Goal: Task Accomplishment & Management: Complete application form

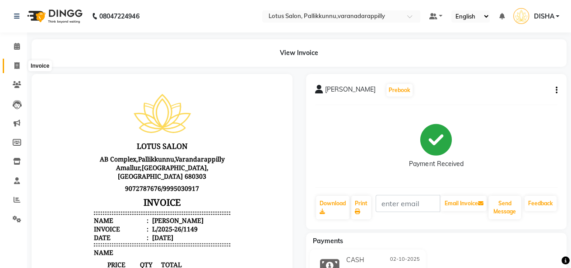
click at [17, 67] on icon at bounding box center [16, 65] width 5 height 7
select select "service"
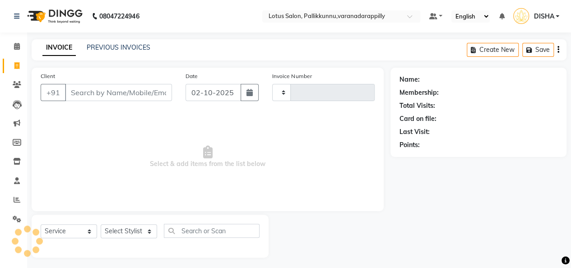
scroll to position [3, 0]
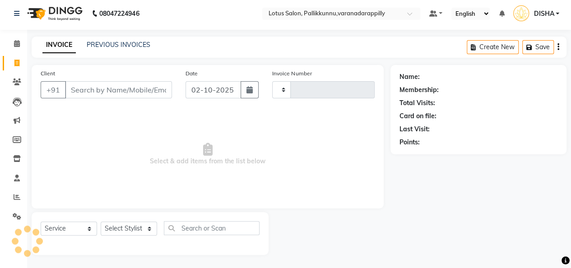
type input "1150"
select select "8188"
click at [108, 94] on input "Client" at bounding box center [118, 89] width 107 height 17
type input "r"
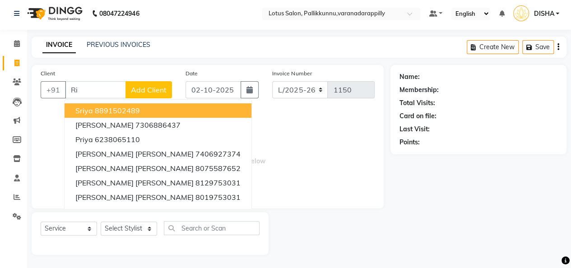
type input "R"
type input "r"
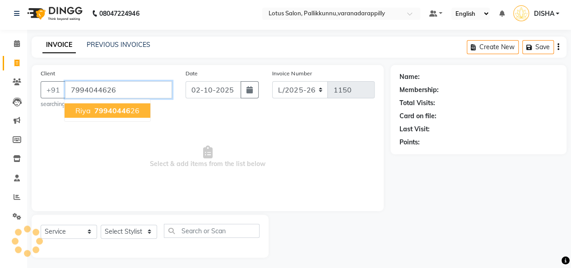
type input "7994044626"
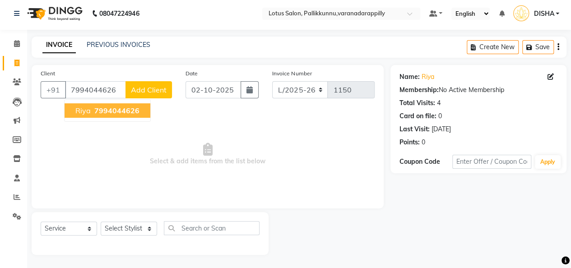
click at [91, 108] on button "[PERSON_NAME] 7994044626" at bounding box center [108, 110] width 86 height 14
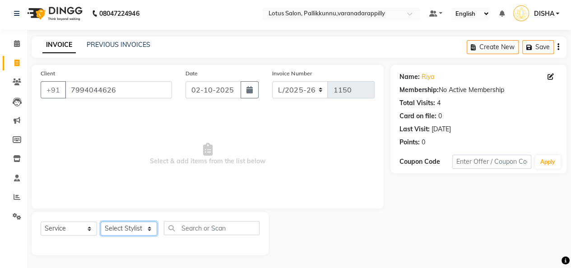
click at [145, 232] on select "Select Stylist DISHA [PERSON_NAME] Naflin [PERSON_NAME] [PERSON_NAME]" at bounding box center [129, 229] width 56 height 14
select select "89522"
click at [101, 222] on select "Select Stylist DISHA [PERSON_NAME] Naflin [PERSON_NAME] [PERSON_NAME]" at bounding box center [129, 229] width 56 height 14
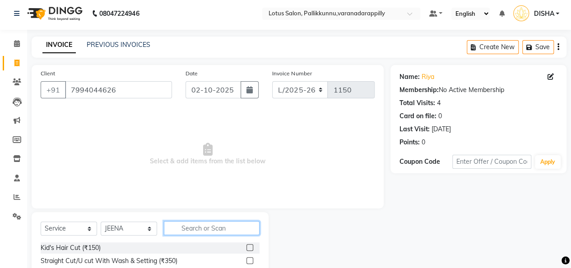
click at [228, 226] on input "text" at bounding box center [212, 228] width 96 height 14
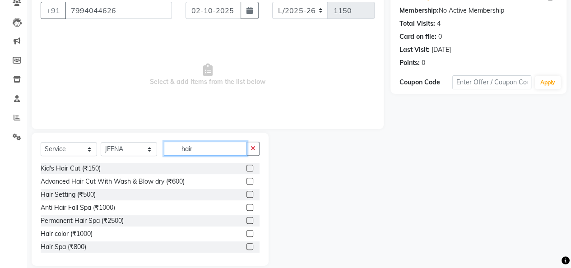
scroll to position [88, 0]
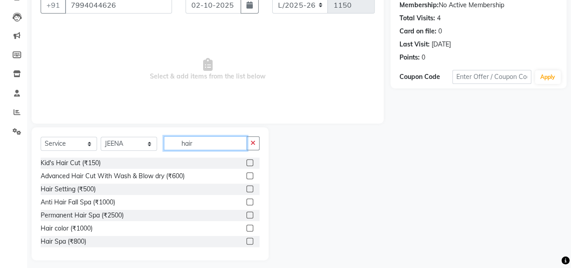
type input "hair"
click at [247, 227] on label at bounding box center [250, 228] width 7 height 7
click at [247, 227] on input "checkbox" at bounding box center [250, 229] width 6 height 6
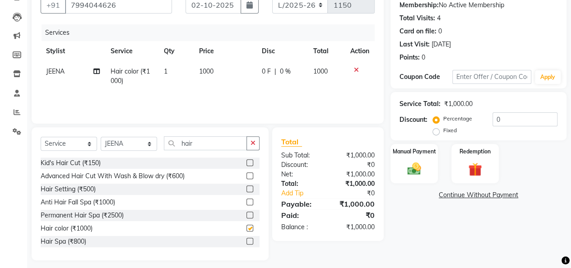
checkbox input "false"
click at [250, 141] on button "button" at bounding box center [253, 143] width 13 height 14
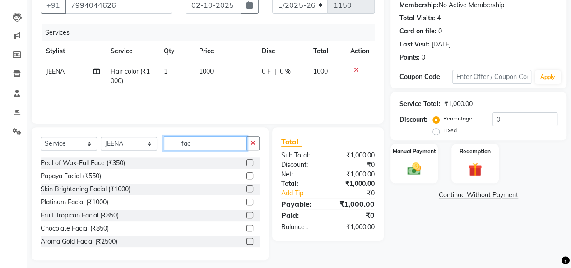
type input "fac"
click at [247, 175] on label at bounding box center [250, 176] width 7 height 7
click at [247, 175] on input "checkbox" at bounding box center [250, 176] width 6 height 6
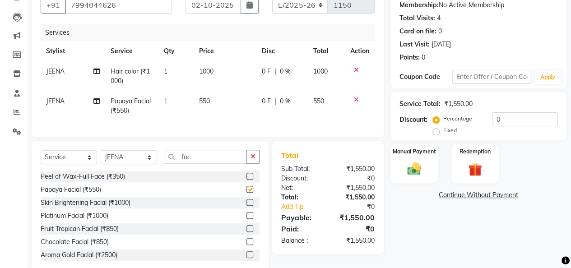
checkbox input "false"
click at [255, 160] on icon "button" at bounding box center [253, 157] width 5 height 6
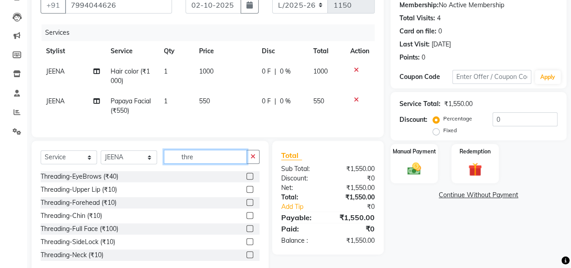
type input "thre"
click at [247, 180] on label at bounding box center [250, 176] width 7 height 7
click at [247, 180] on input "checkbox" at bounding box center [250, 177] width 6 height 6
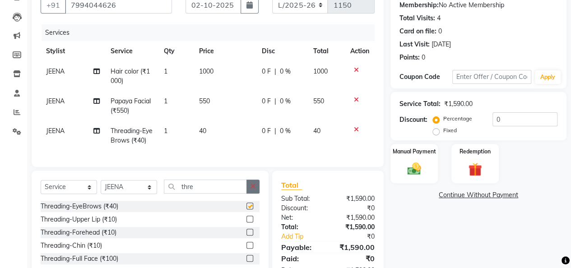
checkbox input "false"
click at [249, 194] on button "button" at bounding box center [253, 187] width 13 height 14
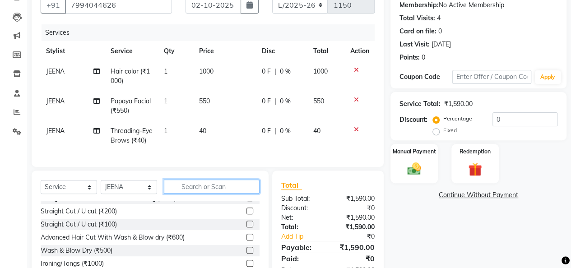
scroll to position [35, 0]
click at [247, 227] on label at bounding box center [250, 223] width 7 height 7
click at [247, 227] on input "checkbox" at bounding box center [250, 224] width 6 height 6
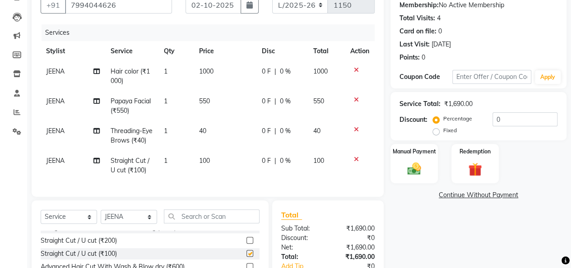
checkbox input "false"
click at [212, 157] on td "100" at bounding box center [225, 166] width 63 height 30
select select "89522"
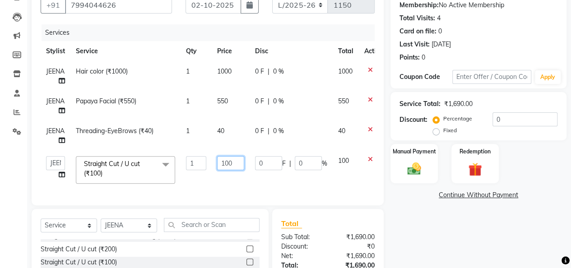
click at [228, 163] on input "100" at bounding box center [230, 163] width 27 height 14
type input "50"
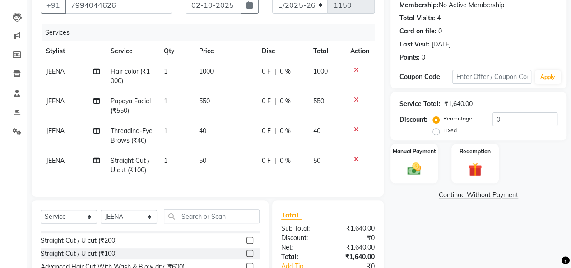
click at [436, 220] on div "Name: [PERSON_NAME] Membership: No Active Membership Total Visits: 4 Card on fi…" at bounding box center [482, 157] width 183 height 354
click at [419, 162] on img at bounding box center [414, 169] width 23 height 16
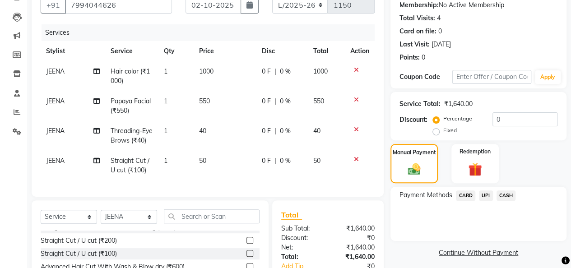
click at [490, 197] on span "UPI" at bounding box center [486, 196] width 14 height 10
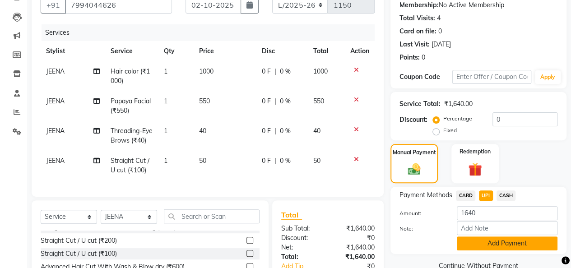
click at [493, 247] on button "Add Payment" at bounding box center [507, 244] width 101 height 14
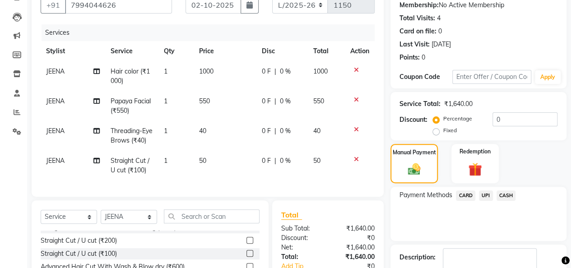
scroll to position [173, 0]
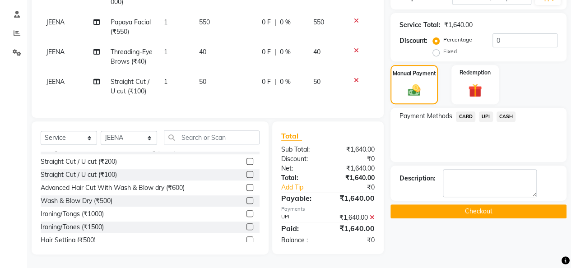
click at [509, 205] on button "Checkout" at bounding box center [479, 212] width 176 height 14
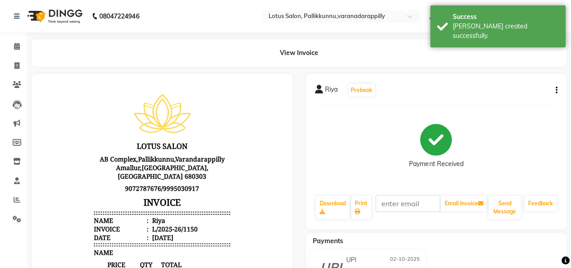
click at [299, 51] on div "View Invoice" at bounding box center [299, 53] width 535 height 28
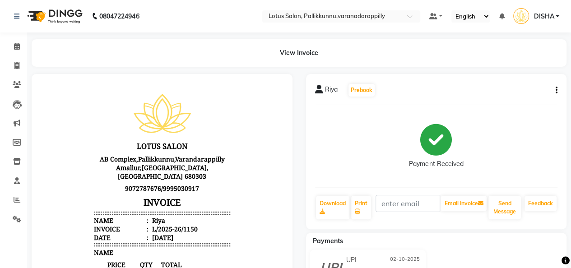
click at [310, 61] on div "View Invoice" at bounding box center [299, 53] width 535 height 28
click at [16, 63] on icon at bounding box center [16, 65] width 5 height 7
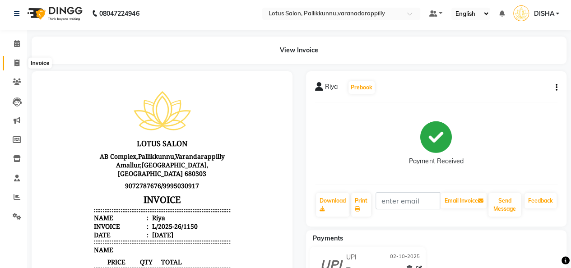
select select "service"
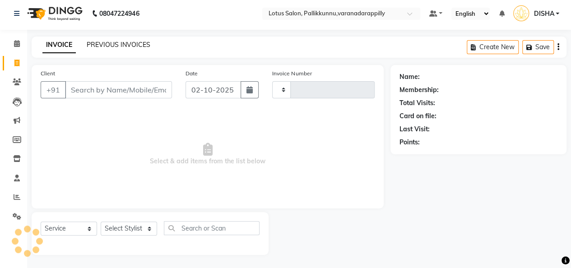
click at [109, 44] on link "PREVIOUS INVOICES" at bounding box center [119, 45] width 64 height 8
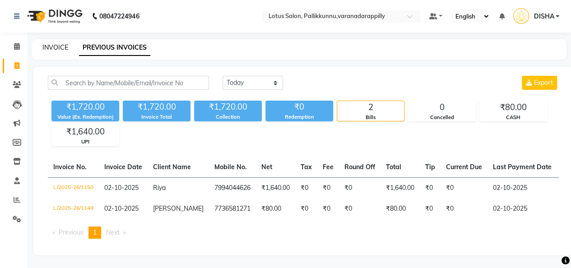
click at [47, 49] on link "INVOICE" at bounding box center [55, 47] width 26 height 8
select select "service"
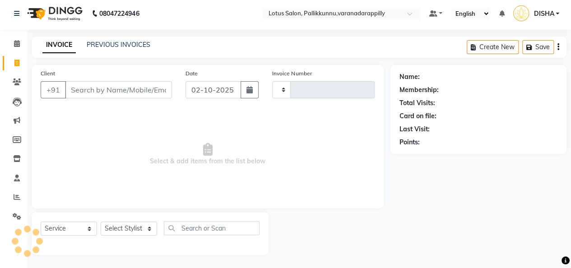
type input "1151"
select select "8188"
